Goal: Find specific page/section: Find specific page/section

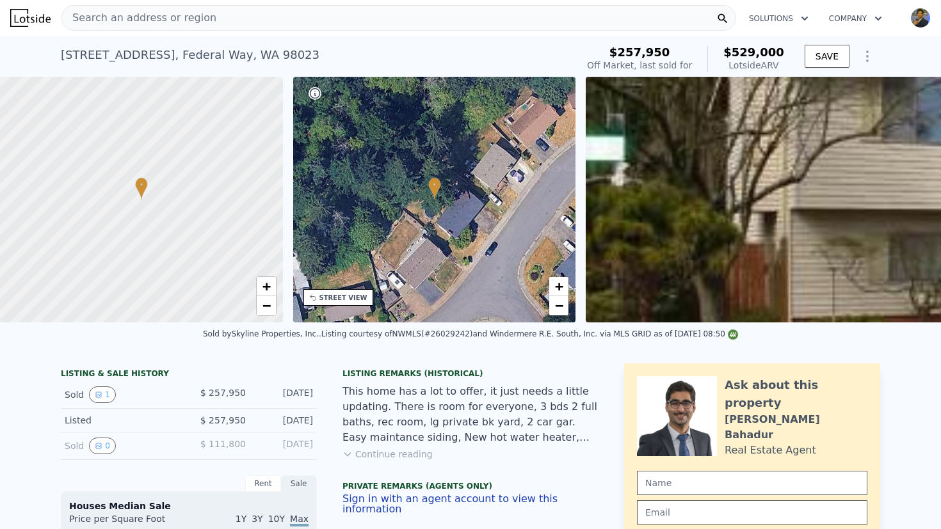
click at [269, 25] on div "Search an address or region" at bounding box center [398, 18] width 674 height 26
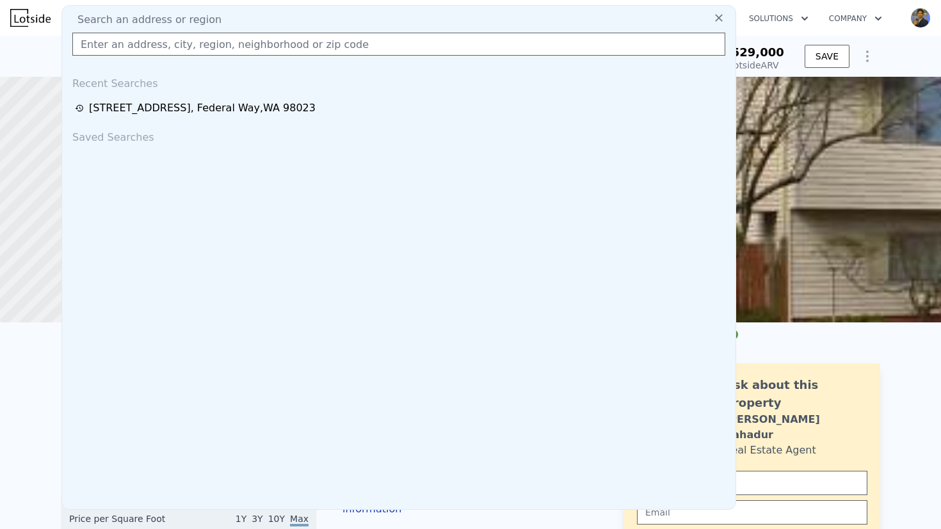
type input "[STREET_ADDRESS][PERSON_NAME]"
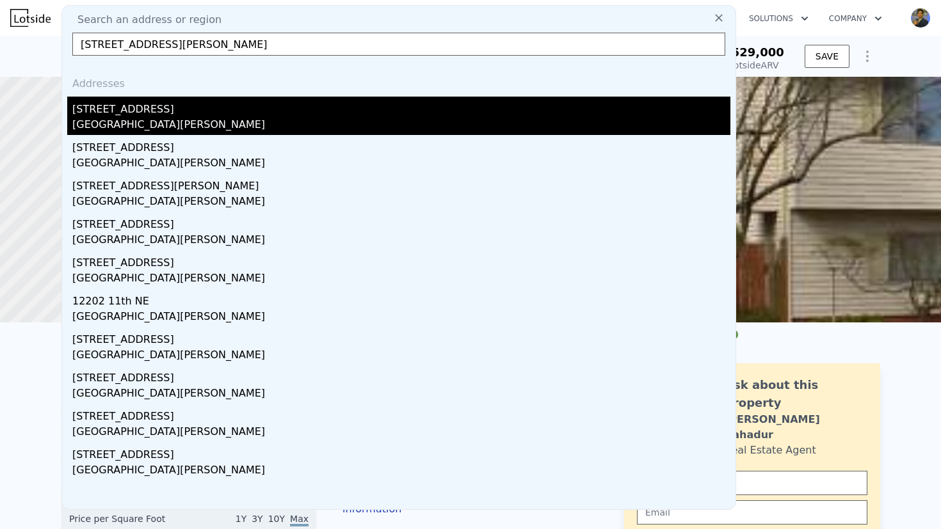
click at [217, 110] on div "[STREET_ADDRESS]" at bounding box center [401, 107] width 658 height 20
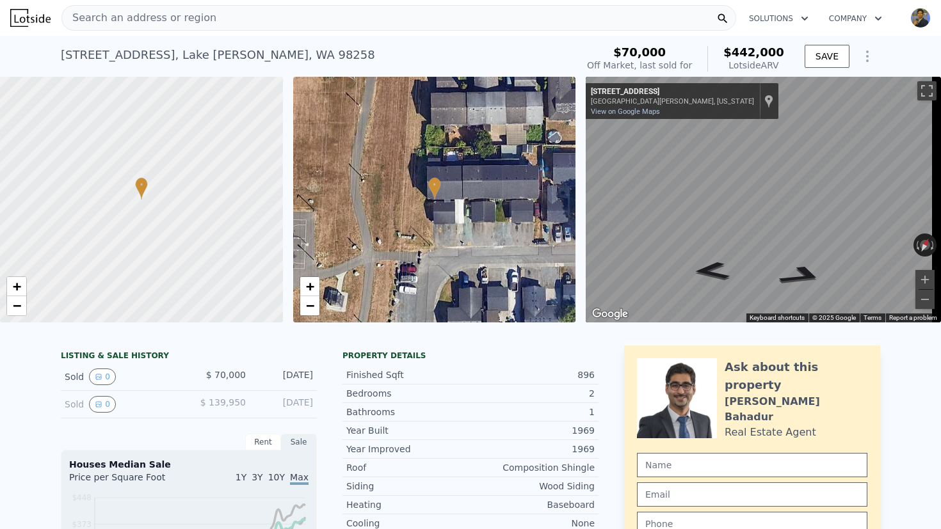
click at [289, 22] on div "Search an address or region" at bounding box center [398, 18] width 674 height 26
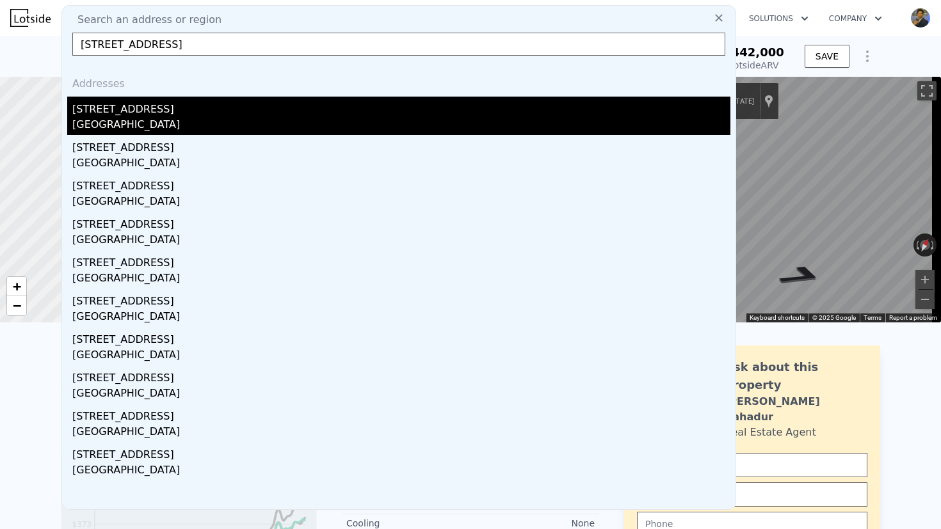
type input "[STREET_ADDRESS]"
click at [150, 107] on div "[STREET_ADDRESS]" at bounding box center [401, 107] width 658 height 20
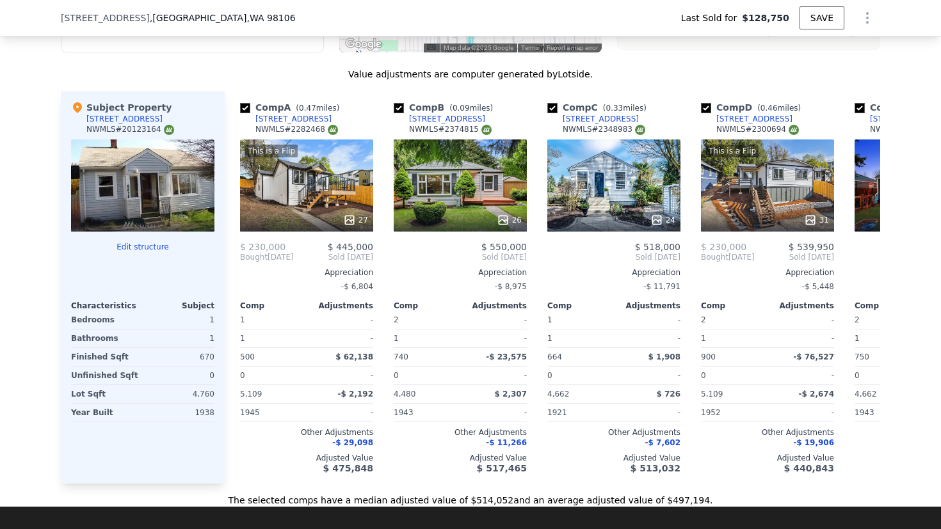
scroll to position [1440, 0]
